Goal: Task Accomplishment & Management: Use online tool/utility

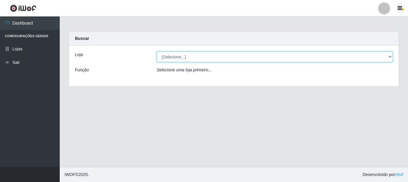
click at [391, 57] on select "[Selecione...] Casatudo BR" at bounding box center [275, 56] width 237 height 10
select select "197"
click at [157, 51] on select "[Selecione...] Casatudo BR" at bounding box center [275, 56] width 237 height 10
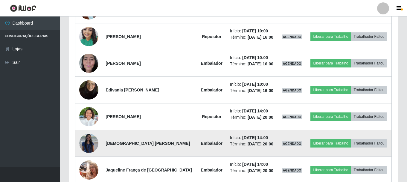
scroll to position [236, 0]
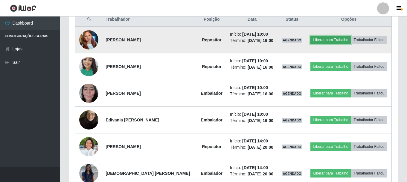
click at [316, 37] on button "Liberar para Trabalho" at bounding box center [330, 40] width 40 height 8
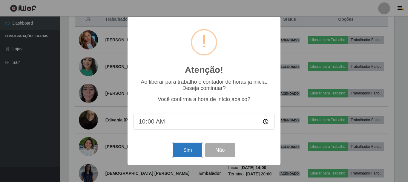
click at [187, 153] on button "Sim" at bounding box center [187, 150] width 29 height 14
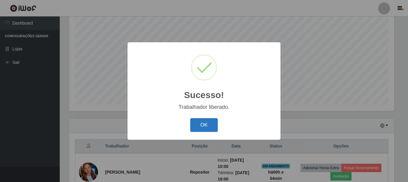
click at [204, 124] on button "OK" at bounding box center [204, 125] width 28 height 14
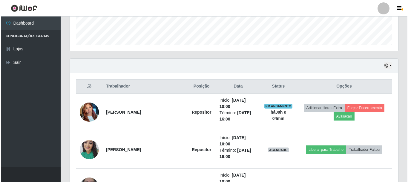
scroll to position [199, 0]
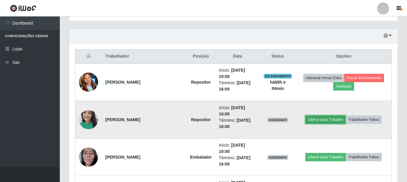
click at [318, 115] on button "Liberar para Trabalho" at bounding box center [325, 119] width 40 height 8
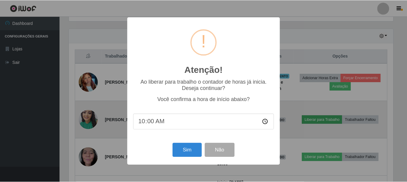
scroll to position [124, 326]
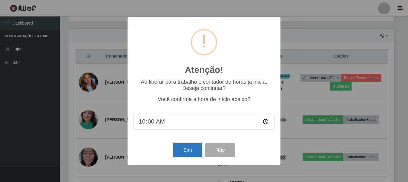
click at [182, 152] on button "Sim" at bounding box center [187, 150] width 29 height 14
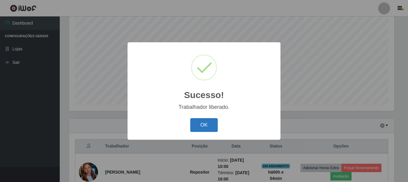
click at [215, 126] on button "OK" at bounding box center [204, 125] width 28 height 14
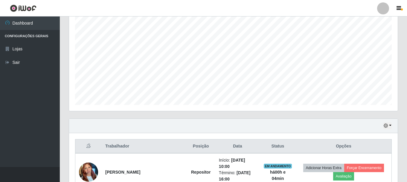
scroll to position [199, 0]
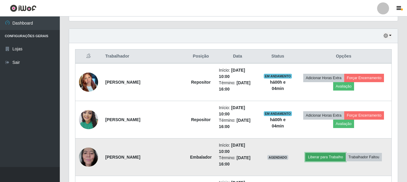
click at [311, 152] on button "Liberar para Trabalho" at bounding box center [325, 156] width 40 height 8
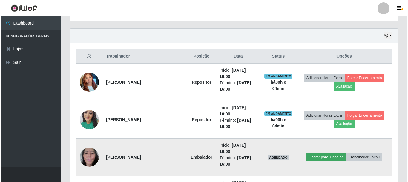
scroll to position [124, 326]
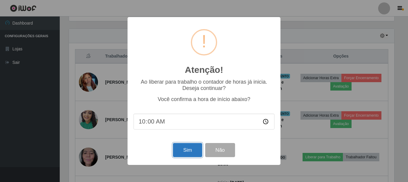
click at [189, 154] on button "Sim" at bounding box center [187, 150] width 29 height 14
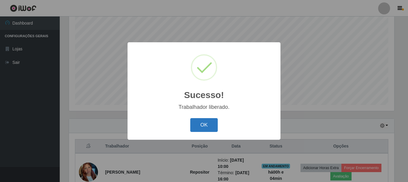
click at [204, 123] on button "OK" at bounding box center [204, 125] width 28 height 14
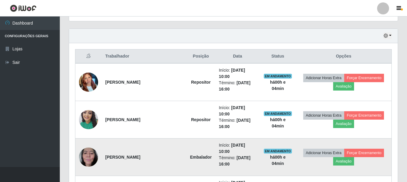
scroll to position [229, 0]
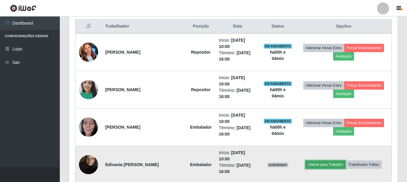
click at [309, 160] on button "Liberar para Trabalho" at bounding box center [325, 164] width 40 height 8
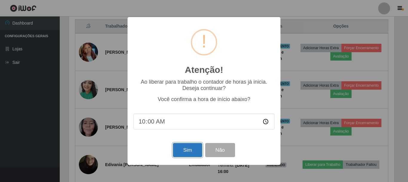
click at [186, 151] on button "Sim" at bounding box center [187, 150] width 29 height 14
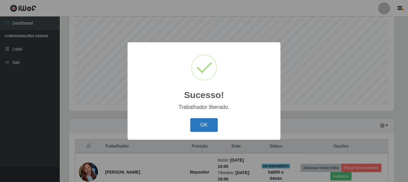
click at [206, 128] on button "OK" at bounding box center [204, 125] width 28 height 14
